Goal: Task Accomplishment & Management: Manage account settings

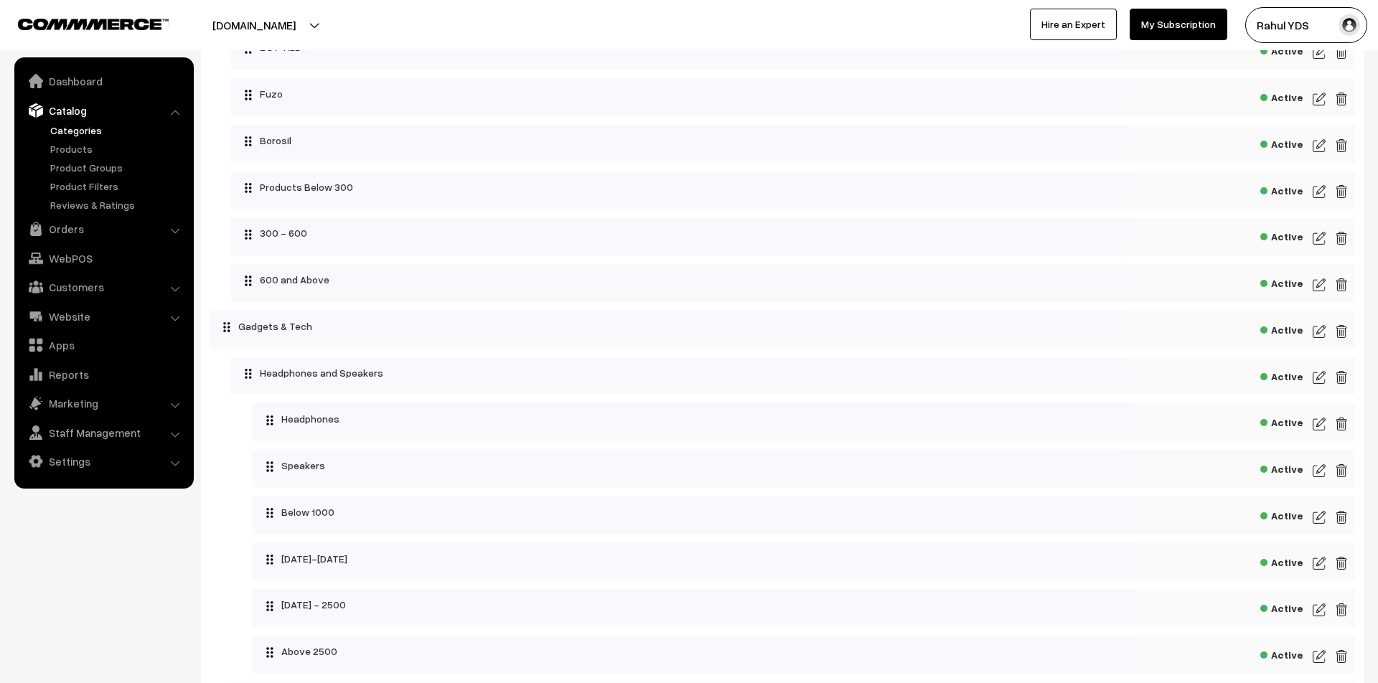
scroll to position [1290, 0]
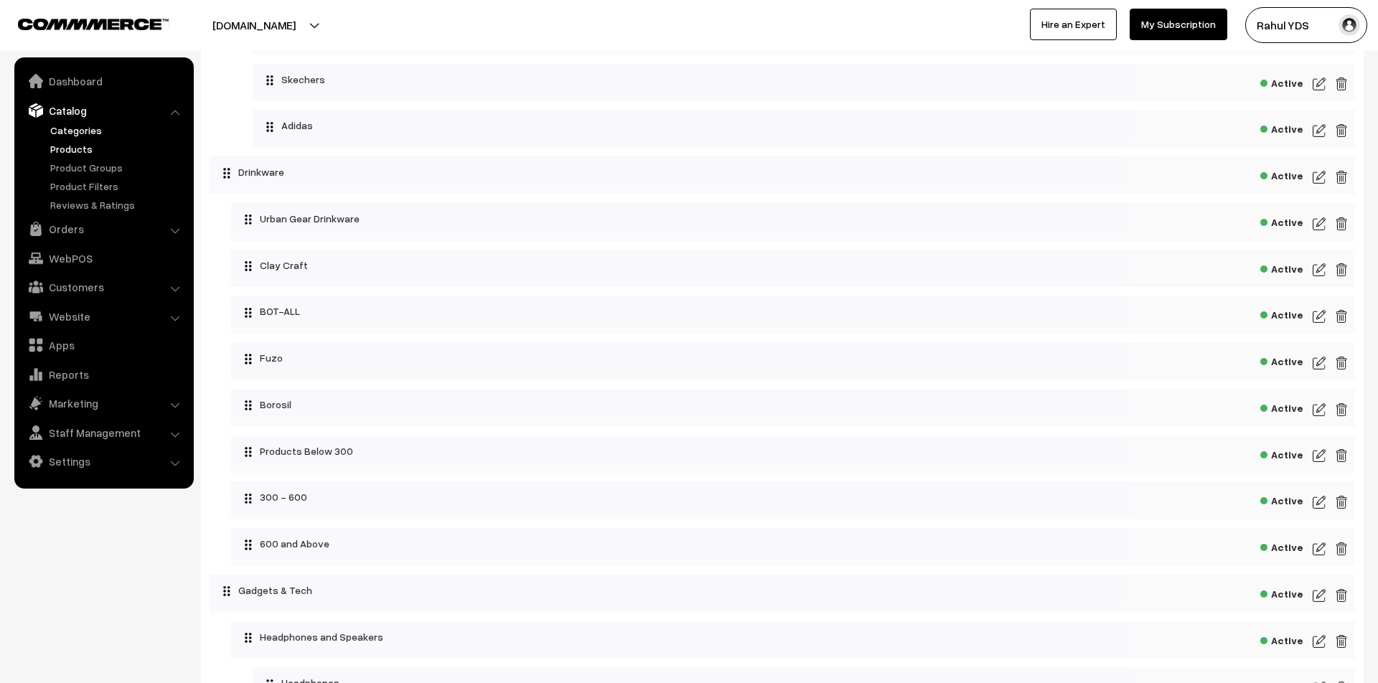
click at [57, 147] on link "Products" at bounding box center [118, 148] width 142 height 15
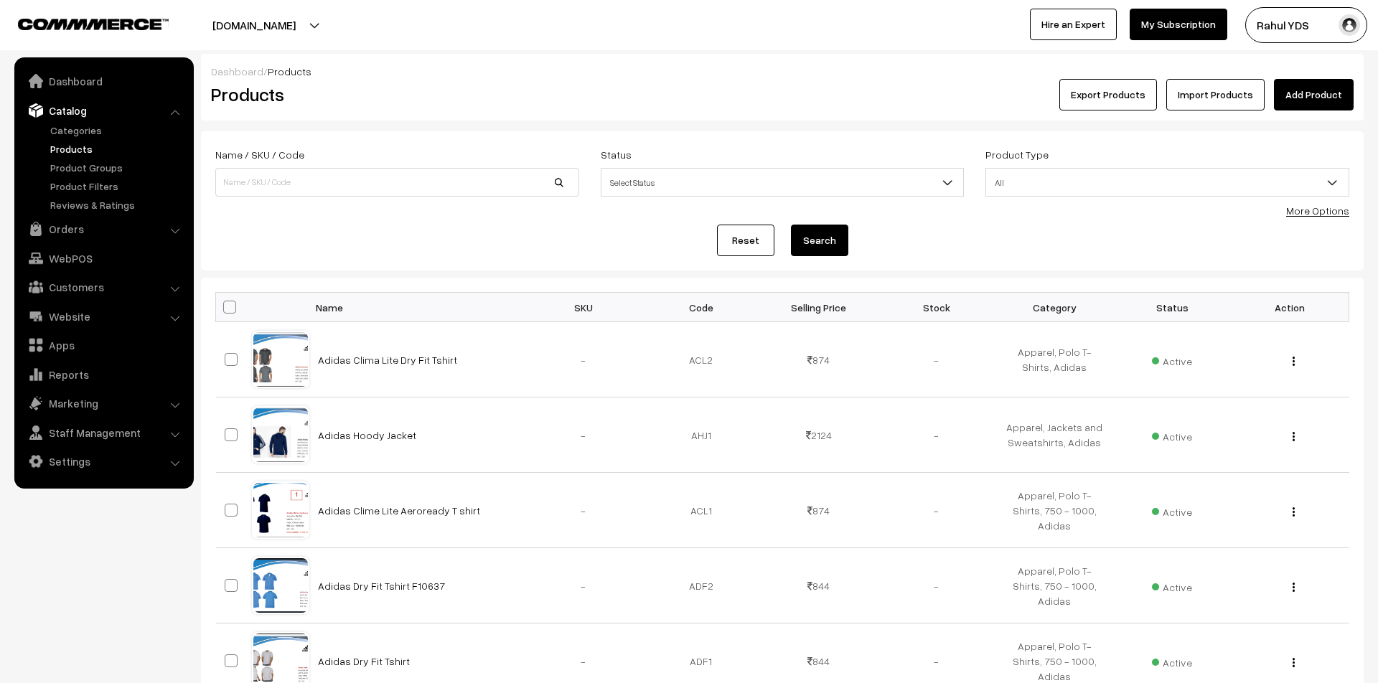
click at [255, 9] on button "[DOMAIN_NAME]" at bounding box center [254, 25] width 184 height 36
click at [273, 74] on link "Go to Website" at bounding box center [298, 70] width 115 height 32
click at [80, 132] on link "Categories" at bounding box center [118, 130] width 142 height 15
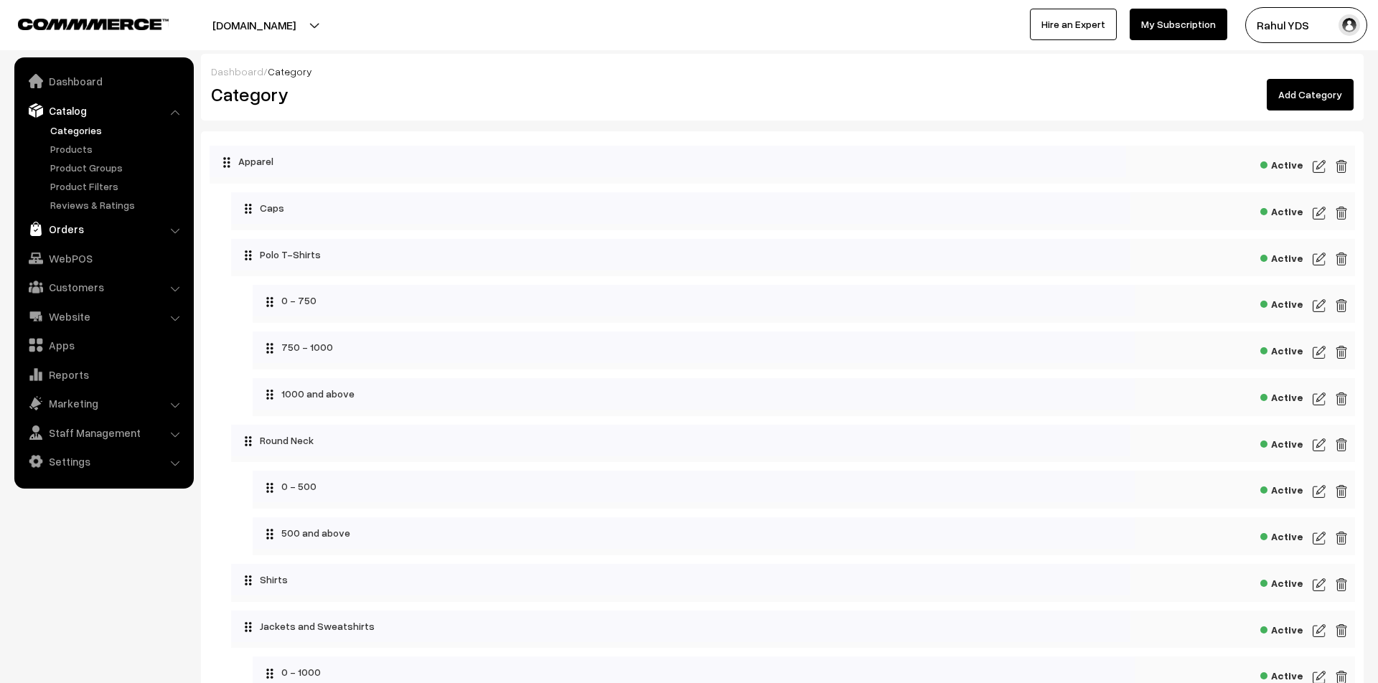
click at [81, 225] on link "Orders" at bounding box center [103, 229] width 171 height 26
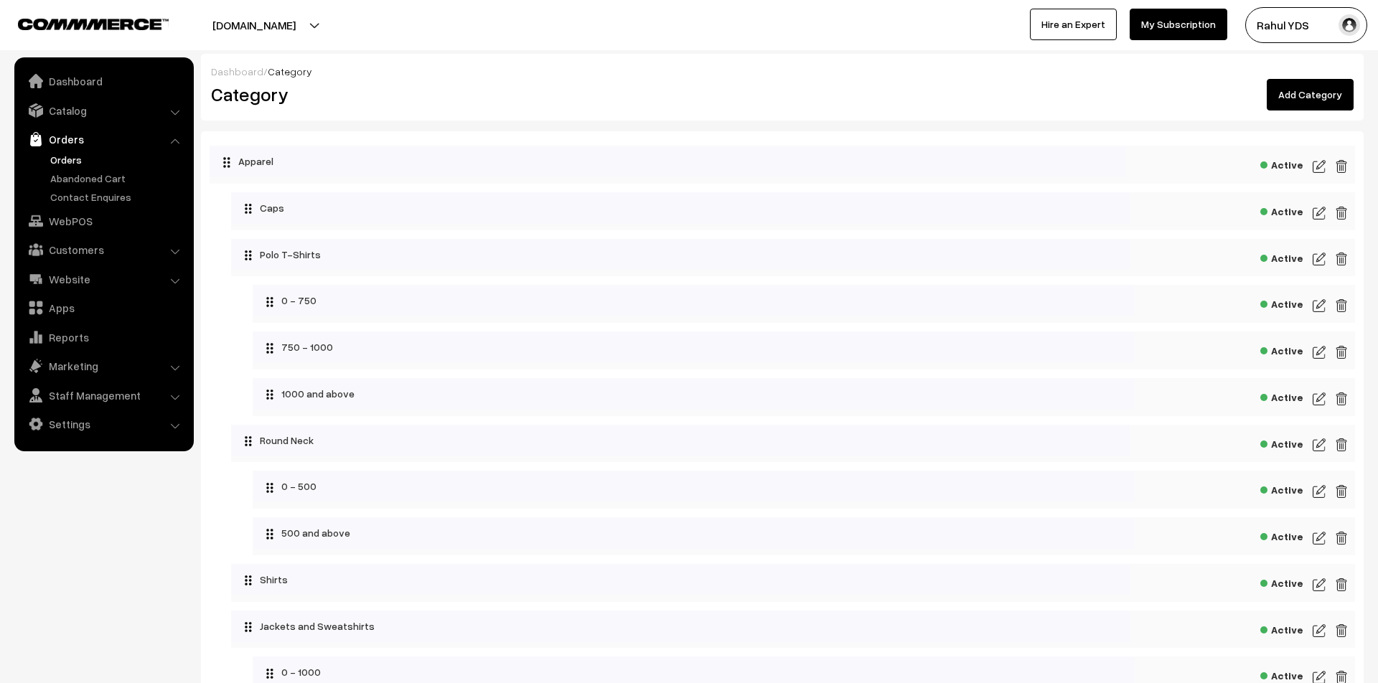
click at [58, 161] on link "Orders" at bounding box center [118, 159] width 142 height 15
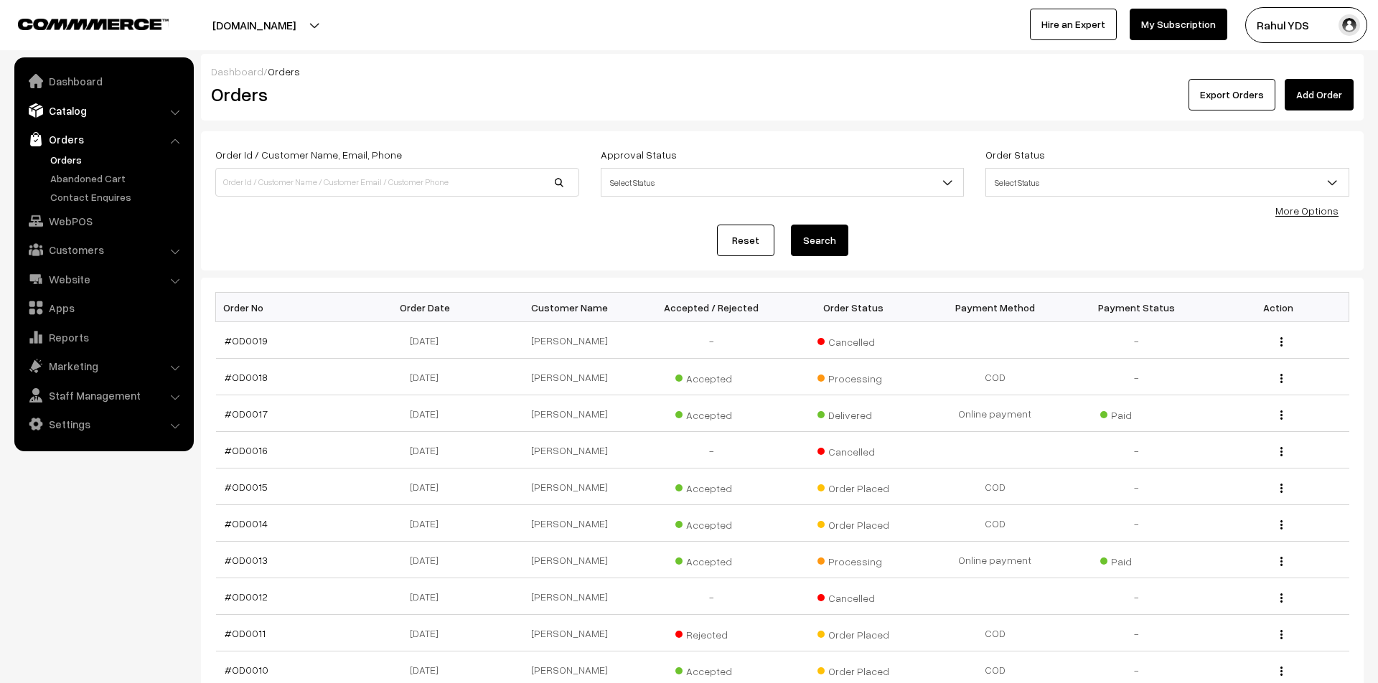
click at [68, 108] on link "Catalog" at bounding box center [103, 111] width 171 height 26
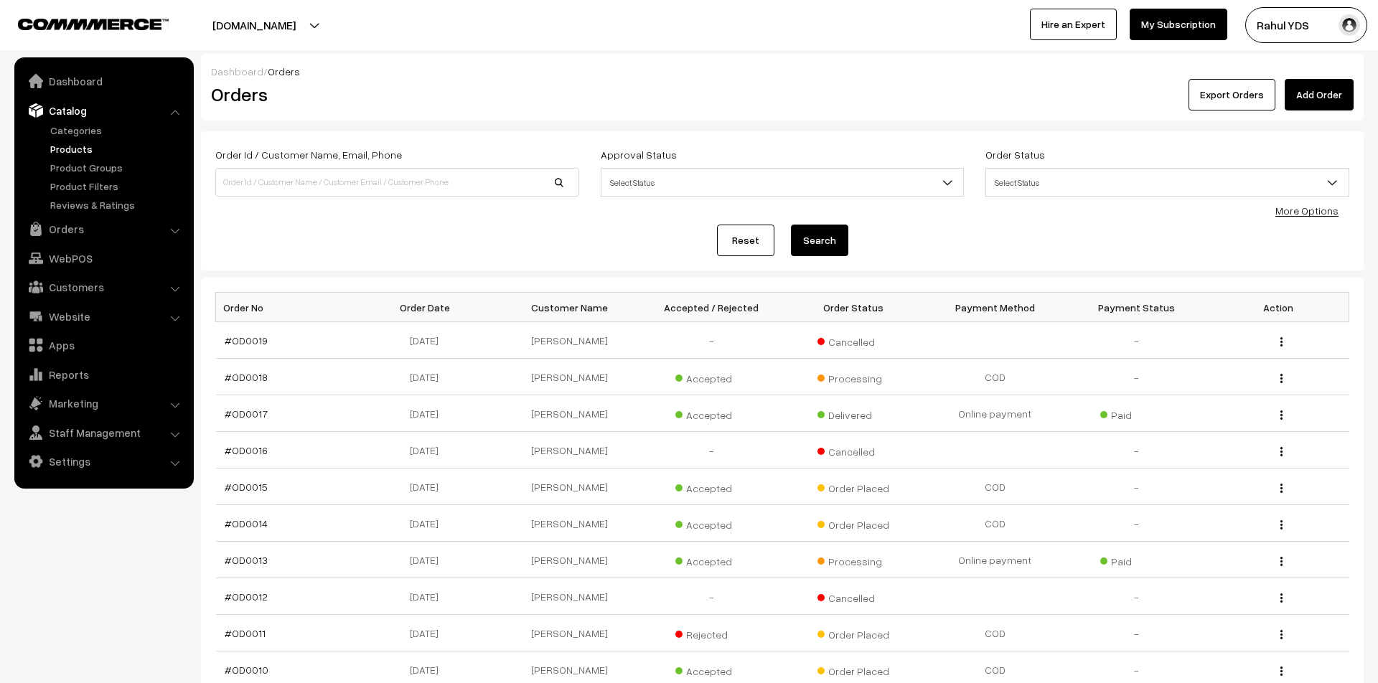
click at [65, 149] on link "Products" at bounding box center [118, 148] width 142 height 15
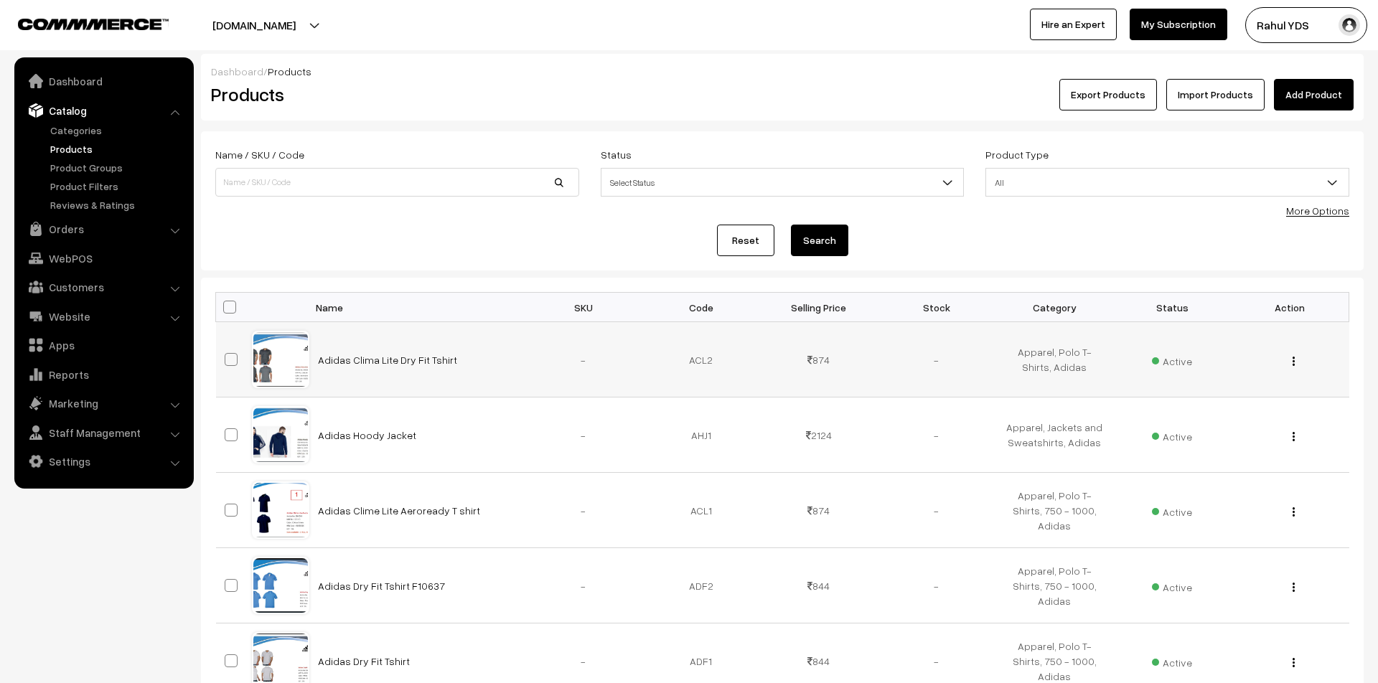
click at [1292, 362] on img "button" at bounding box center [1293, 361] width 2 height 9
click at [1255, 426] on link "Edit" at bounding box center [1229, 414] width 122 height 32
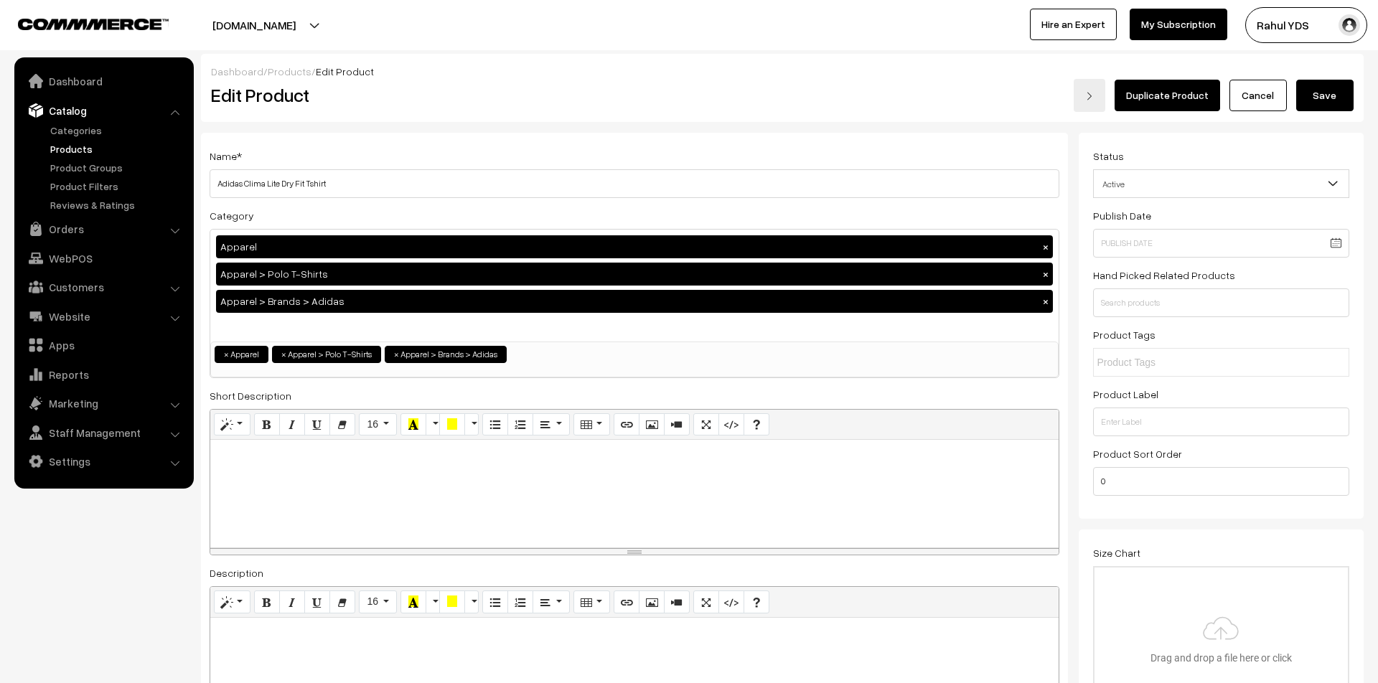
scroll to position [133, 0]
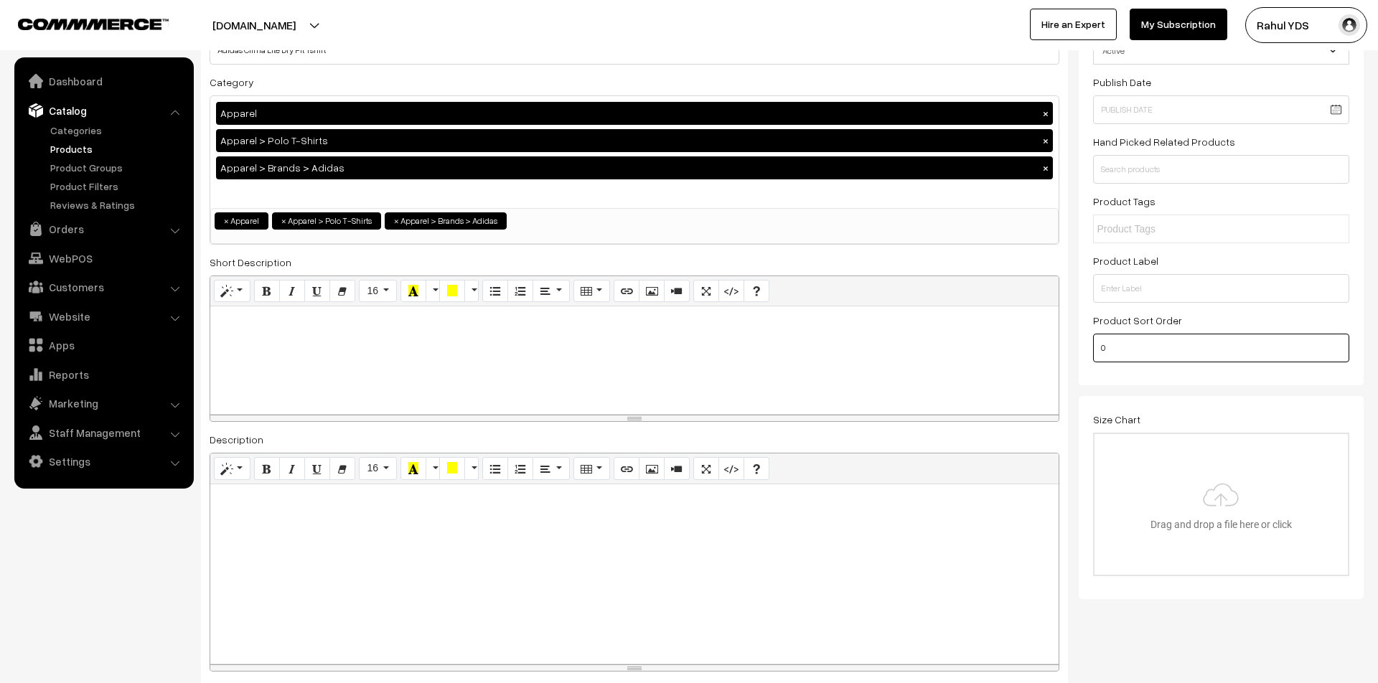
click at [1152, 338] on input "0" at bounding box center [1221, 348] width 257 height 29
type input "10"
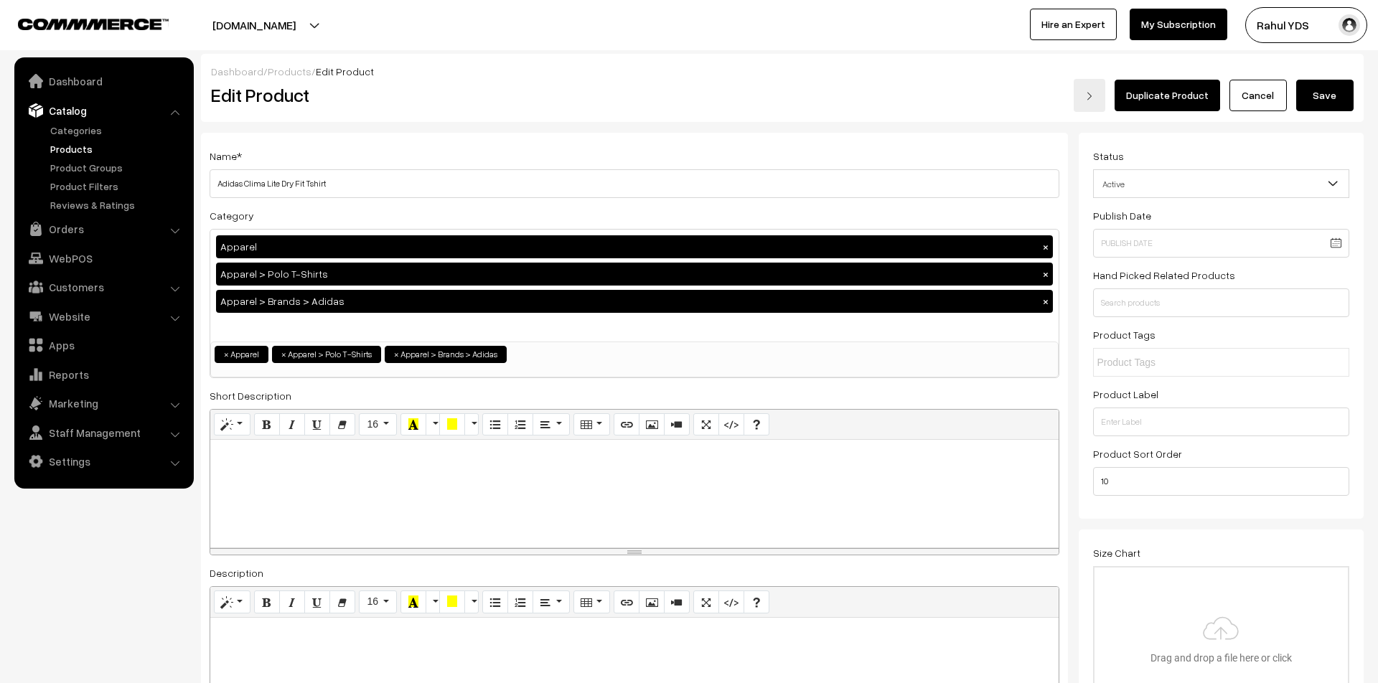
click at [1319, 108] on button "Save" at bounding box center [1324, 96] width 57 height 32
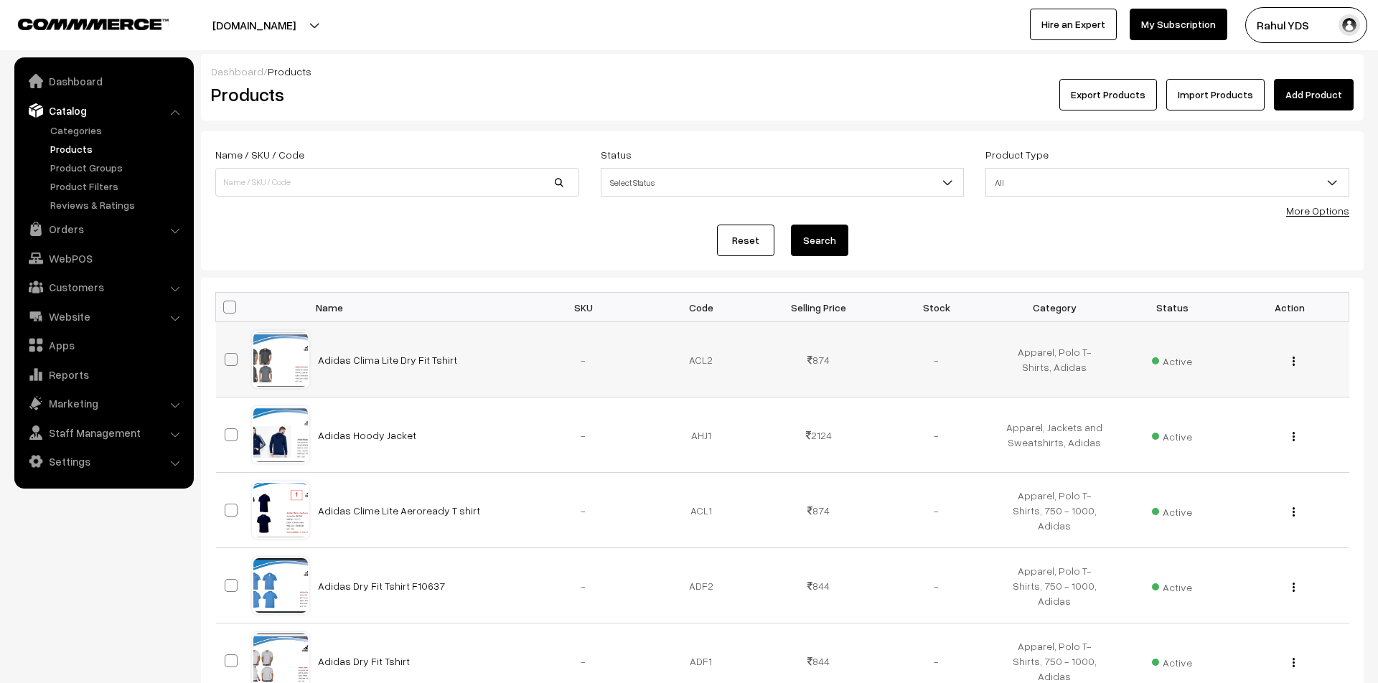
click at [1295, 358] on button "button" at bounding box center [1294, 360] width 4 height 11
click at [1262, 410] on link "Edit" at bounding box center [1229, 414] width 122 height 32
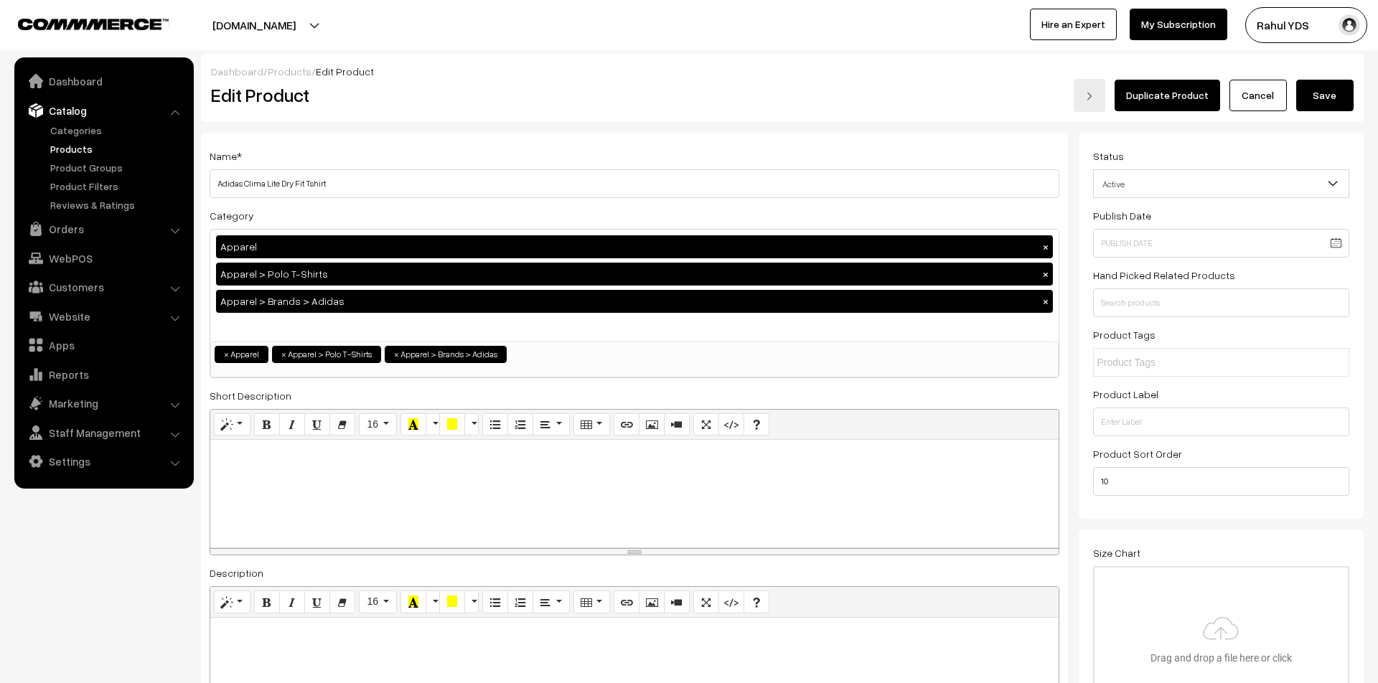
click at [1321, 104] on button "Save" at bounding box center [1324, 96] width 57 height 32
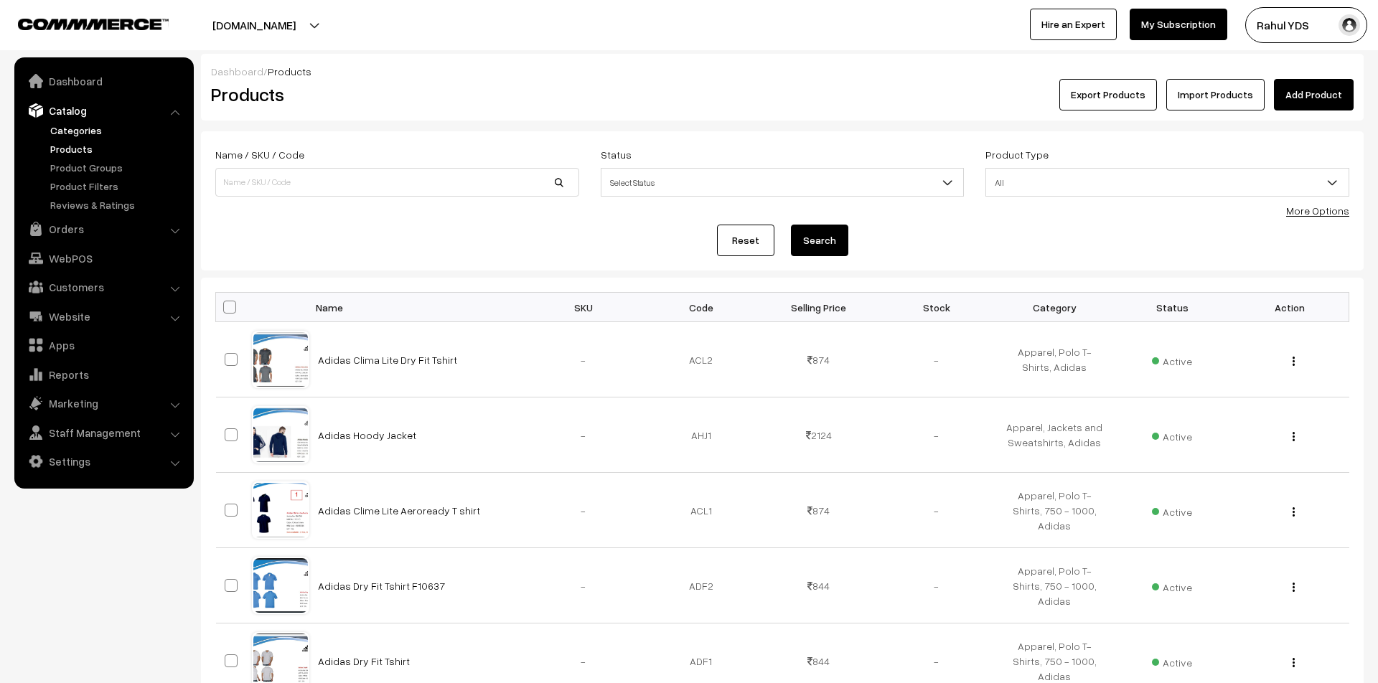
click at [72, 130] on link "Categories" at bounding box center [118, 130] width 142 height 15
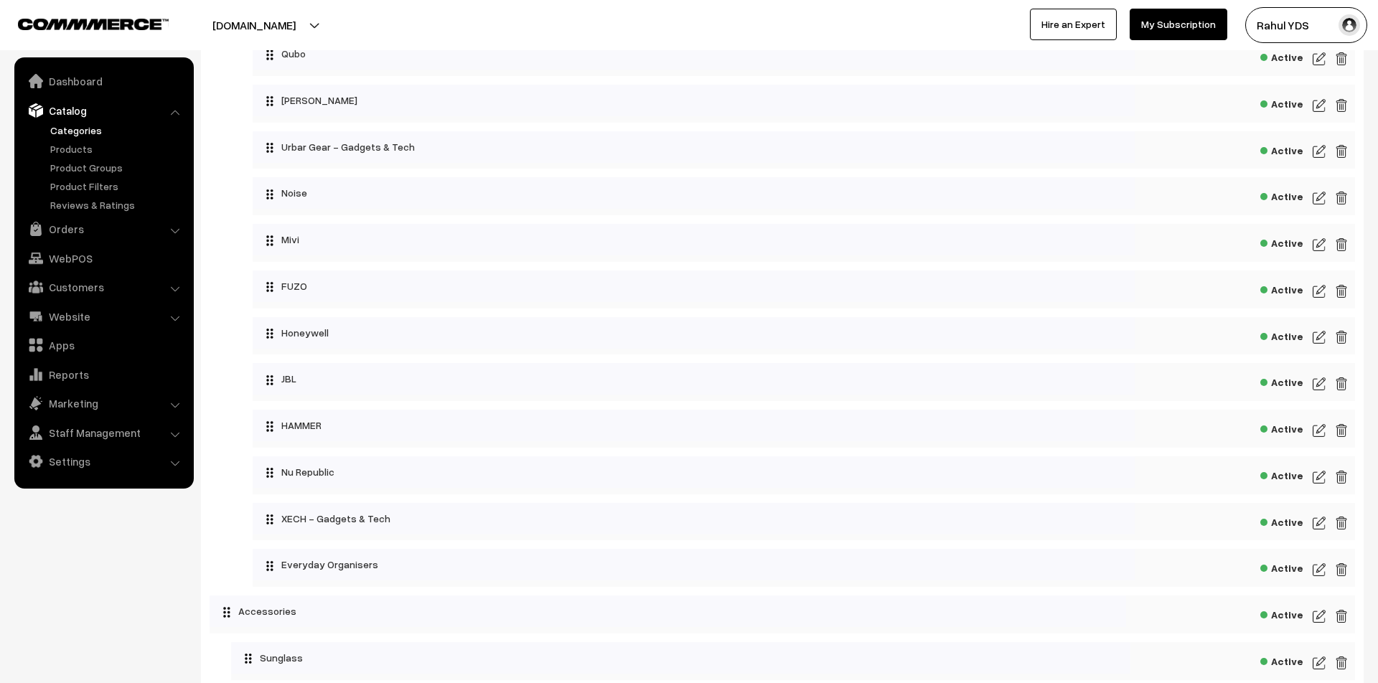
scroll to position [1453, 0]
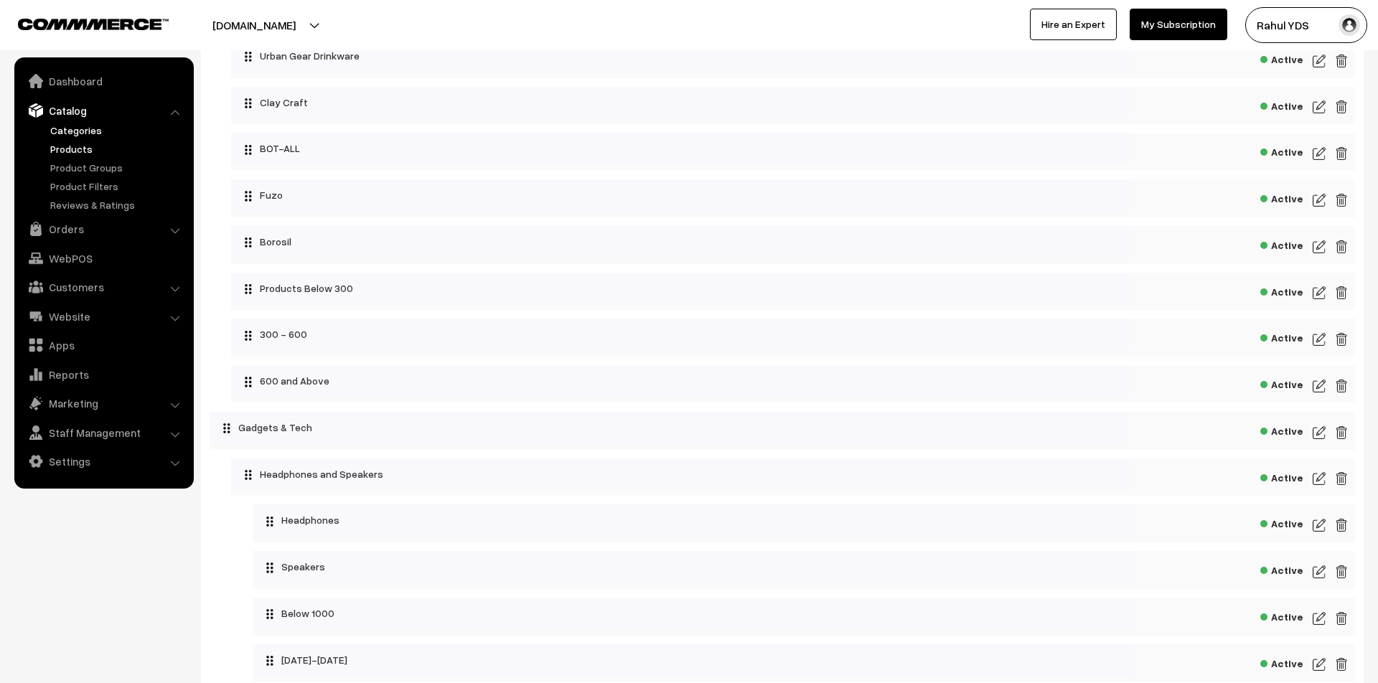
click at [62, 152] on link "Products" at bounding box center [118, 148] width 142 height 15
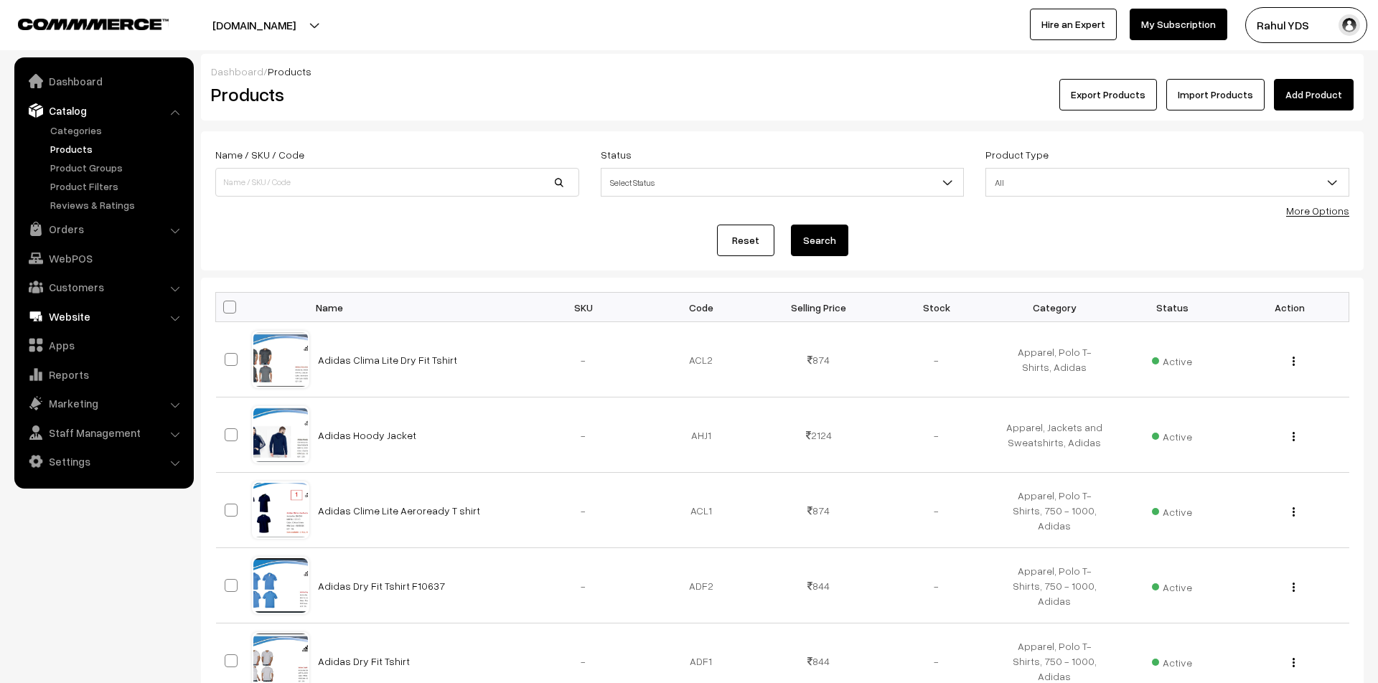
click at [86, 316] on link "Website" at bounding box center [103, 317] width 171 height 26
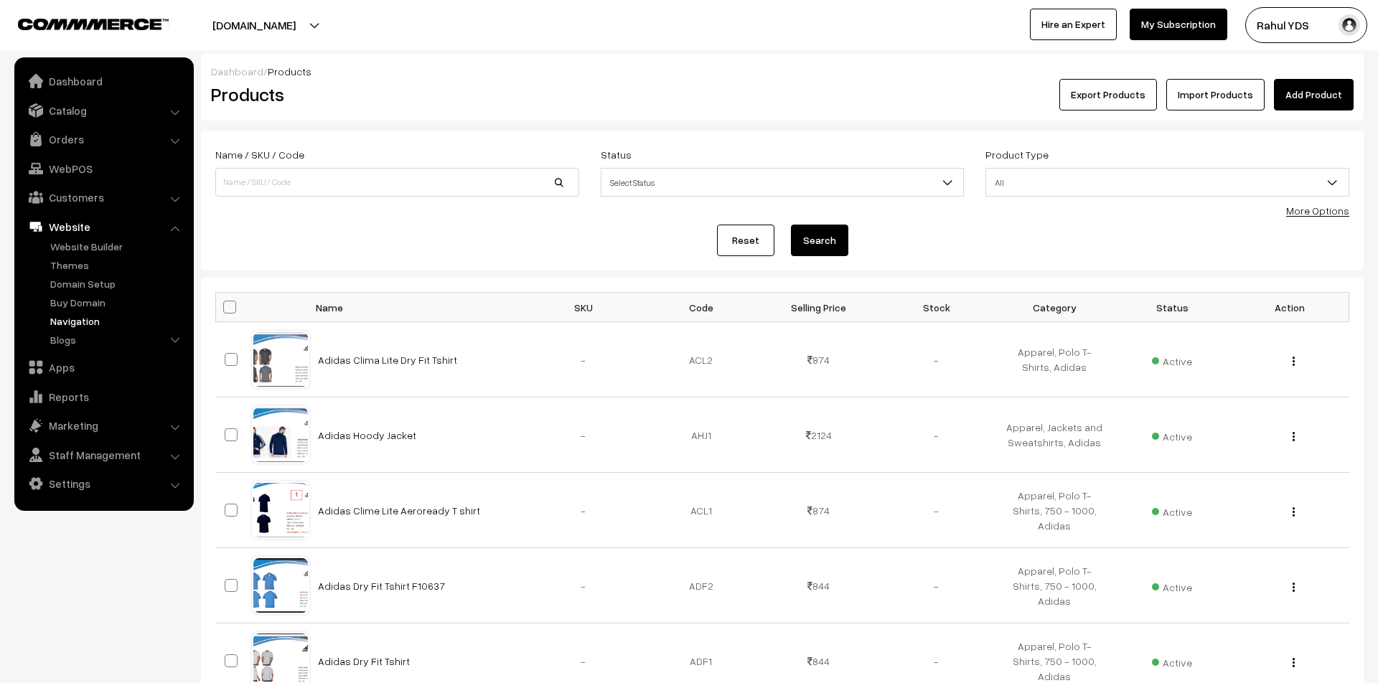
click at [70, 321] on link "Navigation" at bounding box center [118, 321] width 142 height 15
